Goal: Task Accomplishment & Management: Use online tool/utility

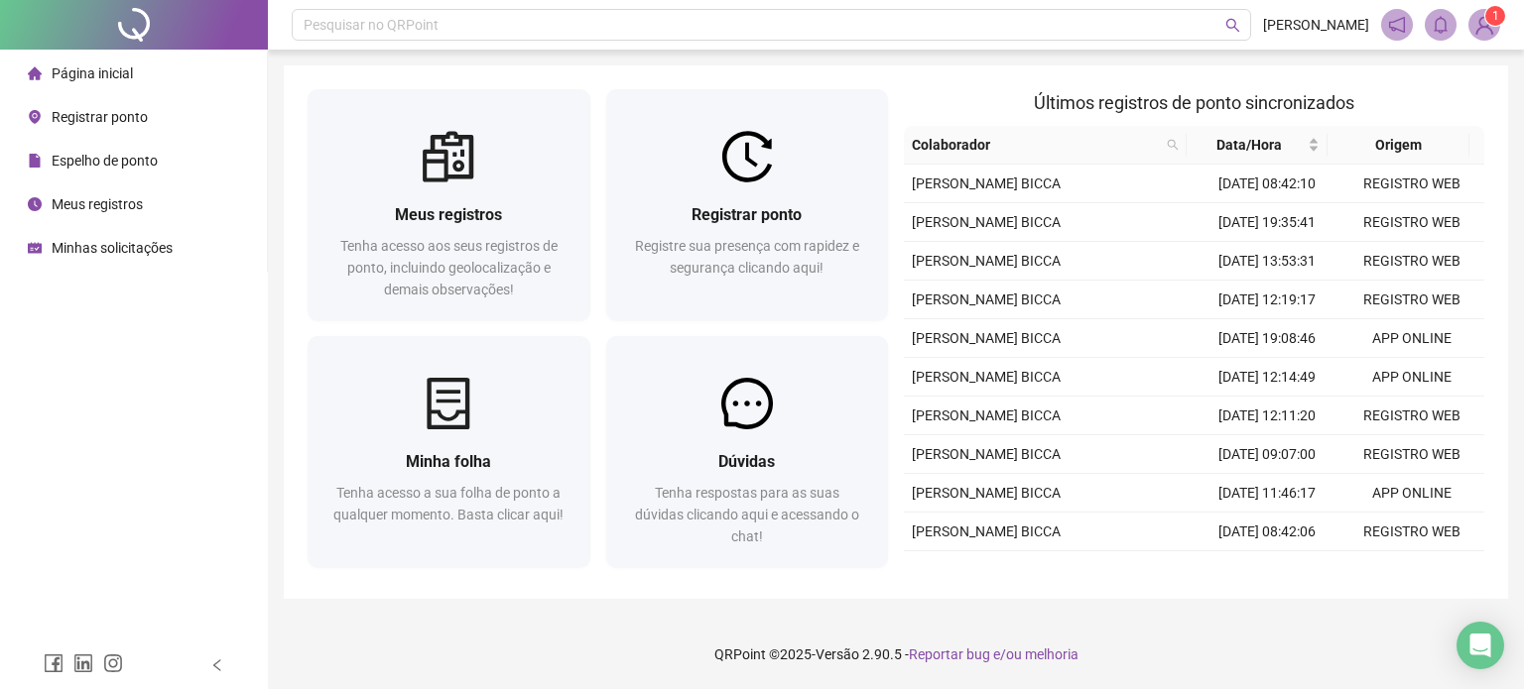
click at [115, 113] on span "Registrar ponto" at bounding box center [100, 117] width 96 height 16
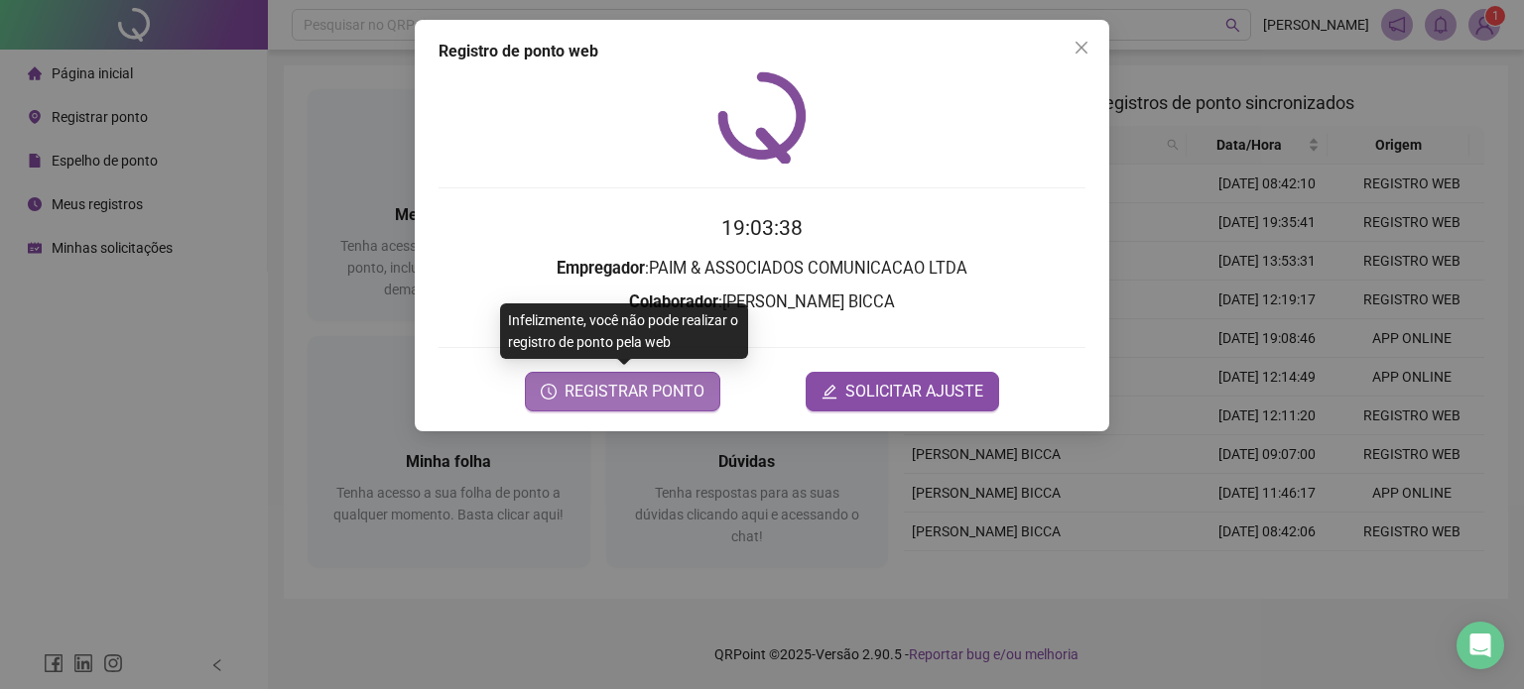
click at [659, 397] on span "REGISTRAR PONTO" at bounding box center [634, 392] width 140 height 24
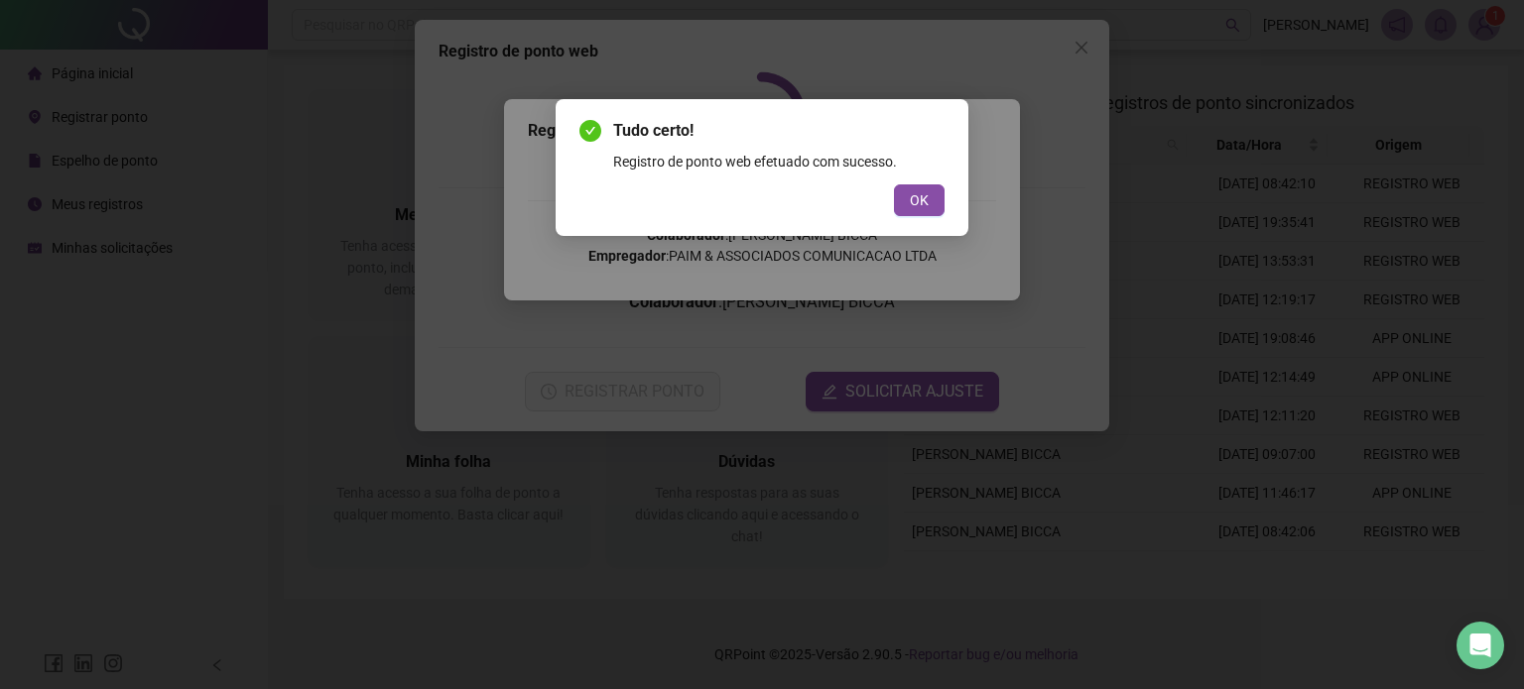
click at [917, 217] on div "Tudo certo! Registro de ponto web efetuado com sucesso. OK" at bounding box center [762, 167] width 413 height 137
click at [921, 204] on span "OK" at bounding box center [919, 200] width 19 height 22
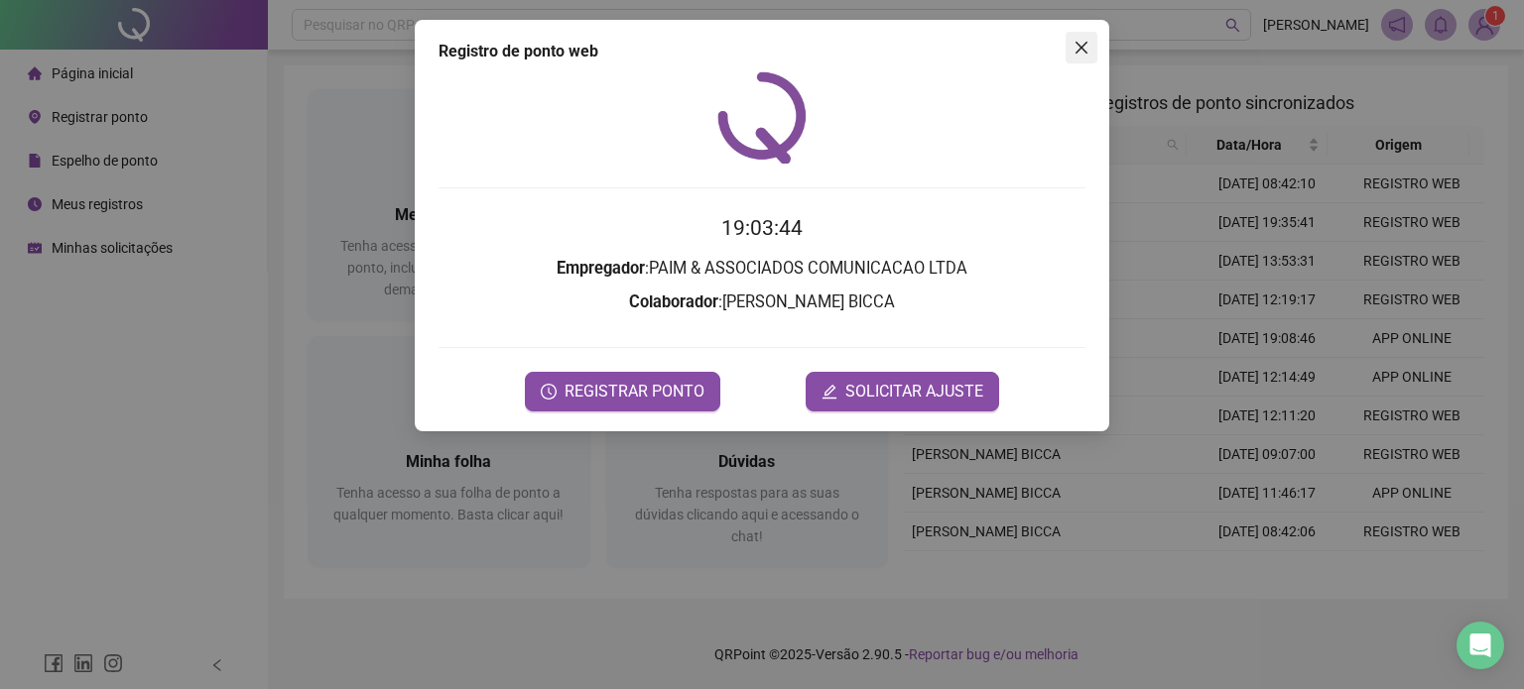
click at [1075, 43] on icon "close" at bounding box center [1081, 48] width 12 height 12
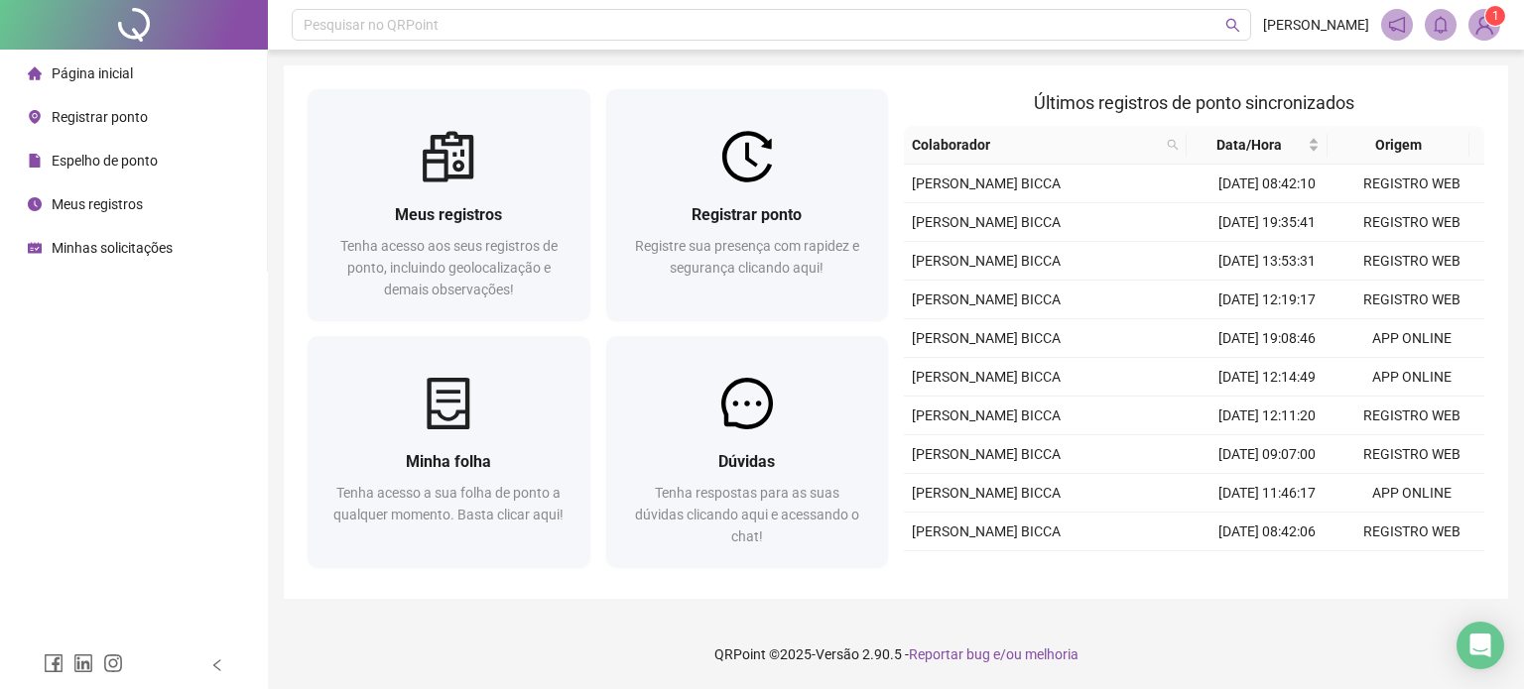
click at [46, 178] on div "Espelho de ponto" at bounding box center [93, 161] width 130 height 40
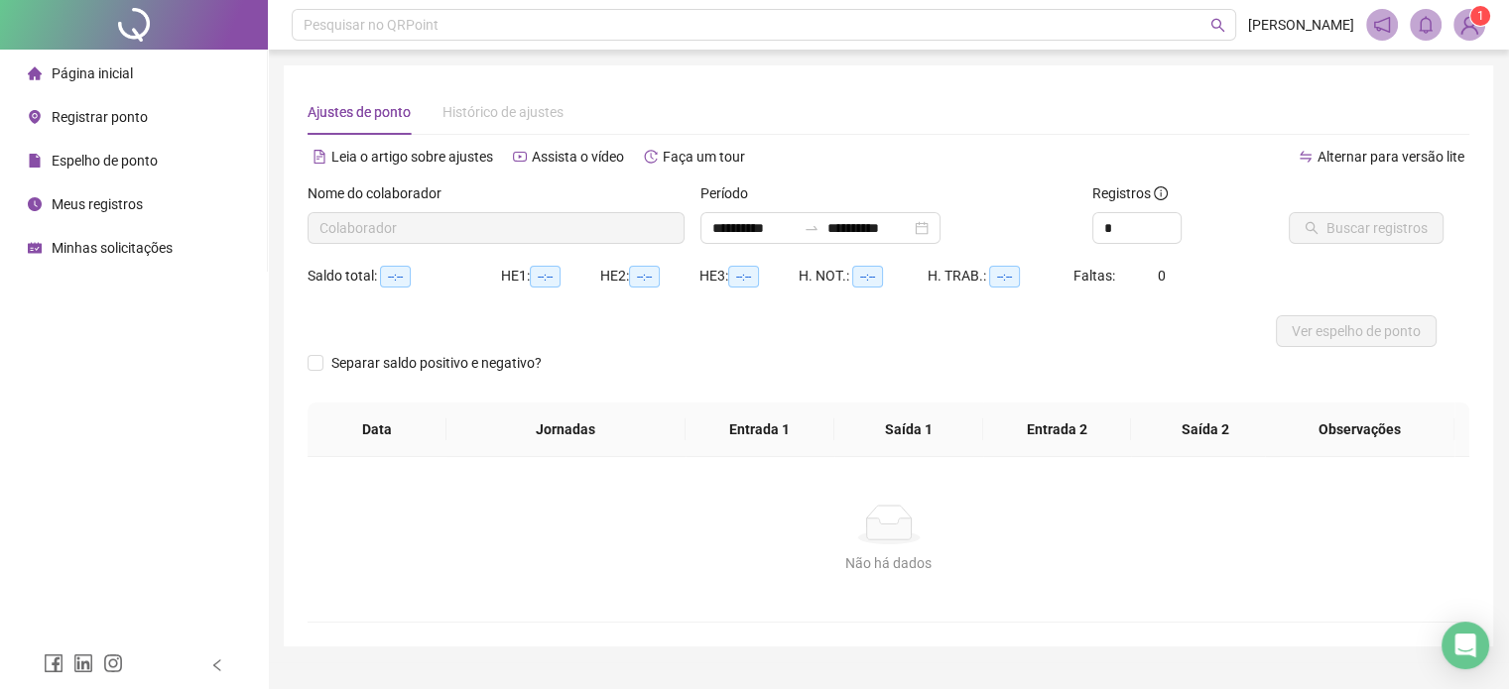
type input "**********"
click at [1339, 326] on span "Ver espelho de ponto" at bounding box center [1356, 331] width 129 height 22
